Goal: Information Seeking & Learning: Learn about a topic

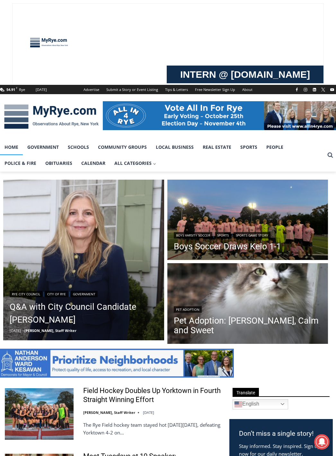
scroll to position [225, 0]
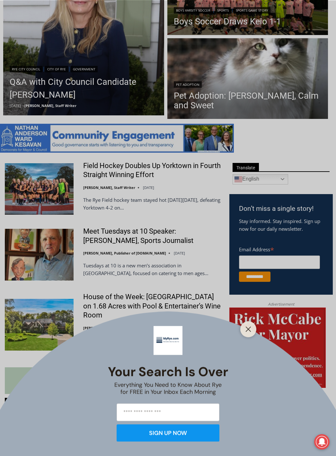
click at [74, 83] on div "Your Search is Over Everything You Need to Know About Rye for FREE in Your Inbo…" at bounding box center [168, 228] width 336 height 456
click at [248, 330] on icon "Close" at bounding box center [249, 329] width 6 height 6
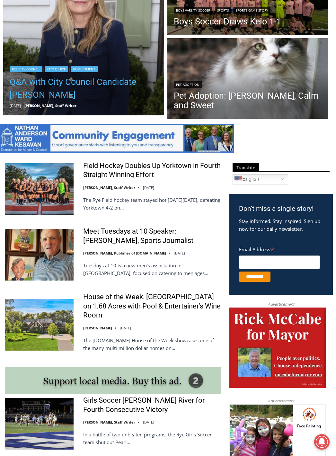
click at [52, 82] on link "Q&A with City Council Candidate [PERSON_NAME]" at bounding box center [84, 89] width 148 height 26
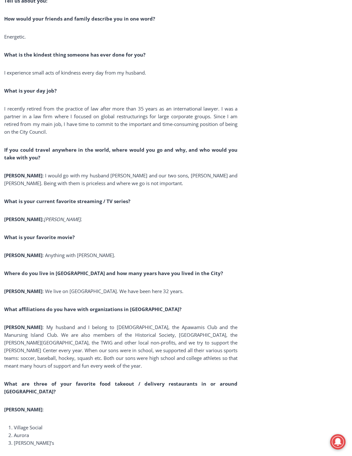
scroll to position [4311, 0]
